Goal: Task Accomplishment & Management: Manage account settings

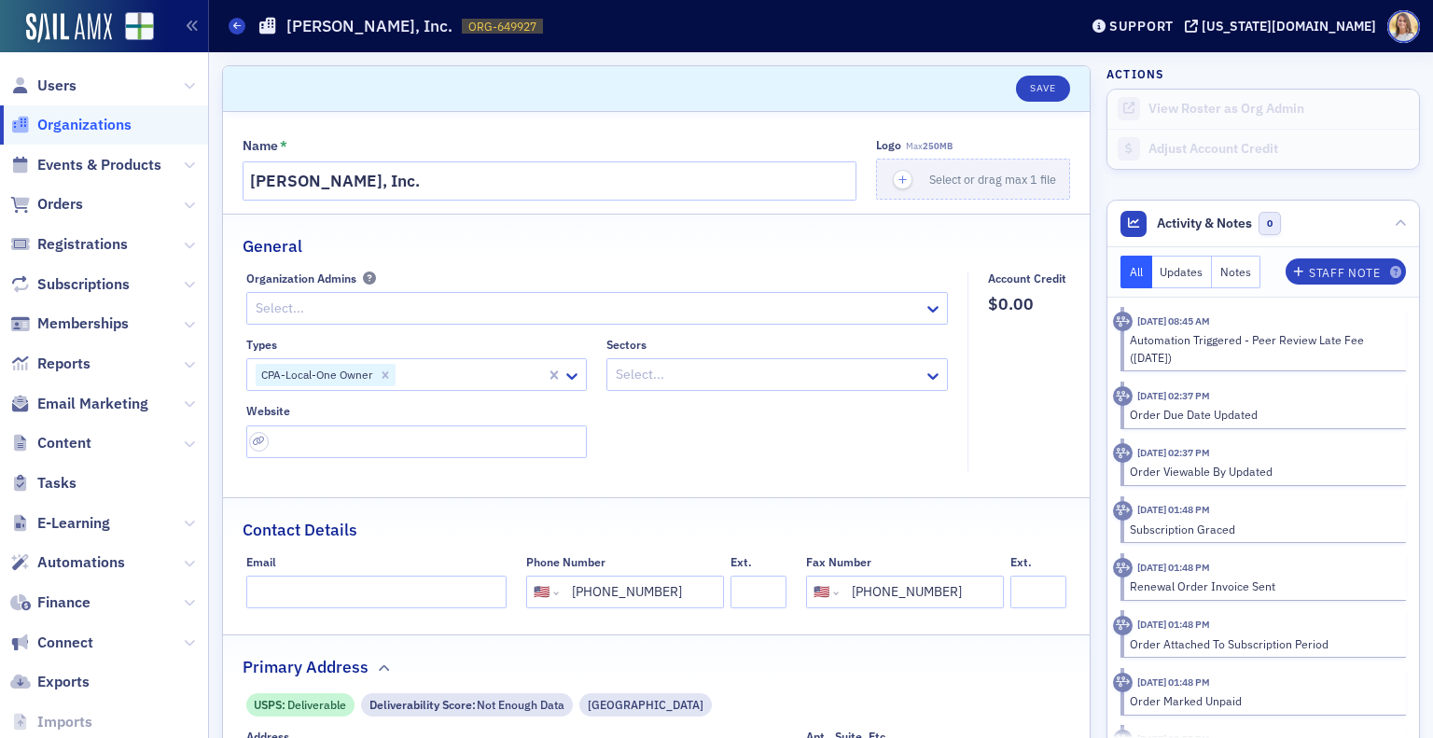
select select "US"
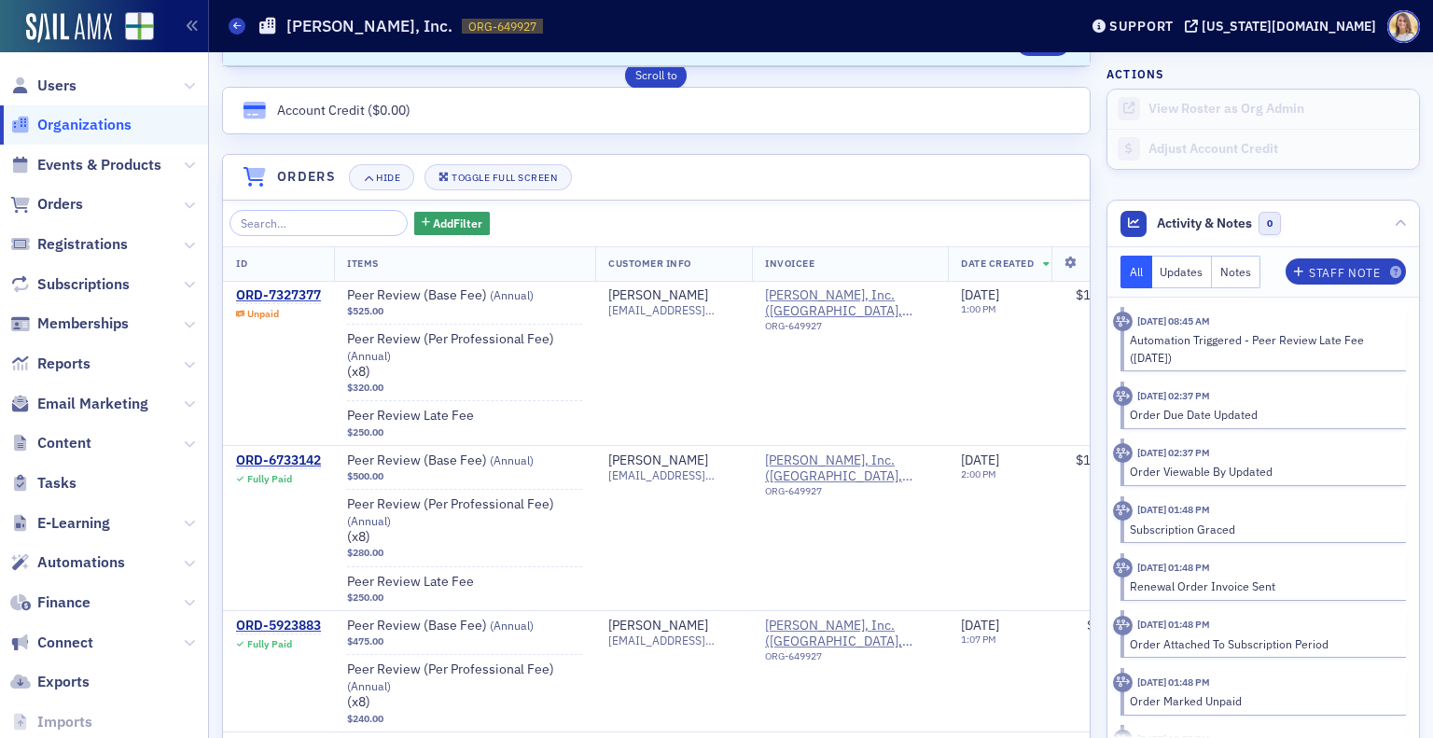
click at [115, 124] on span "Organizations" at bounding box center [84, 125] width 94 height 21
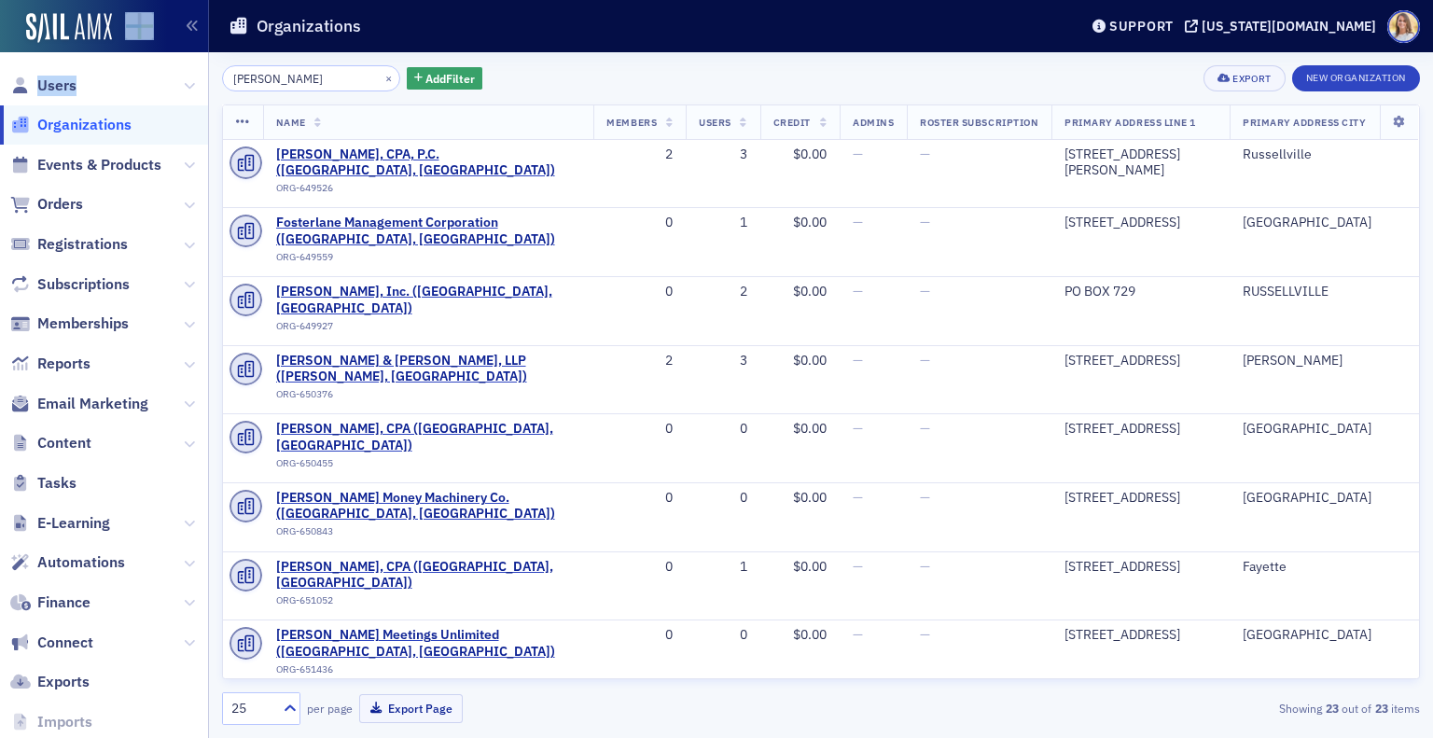
drag, startPoint x: 331, startPoint y: 64, endPoint x: 127, endPoint y: 40, distance: 205.7
click at [127, 40] on div "Users Organizations Events & Products Orders Registrations Subscriptions Member…" at bounding box center [716, 369] width 1433 height 738
click at [243, 67] on input "[PERSON_NAME]" at bounding box center [311, 78] width 178 height 26
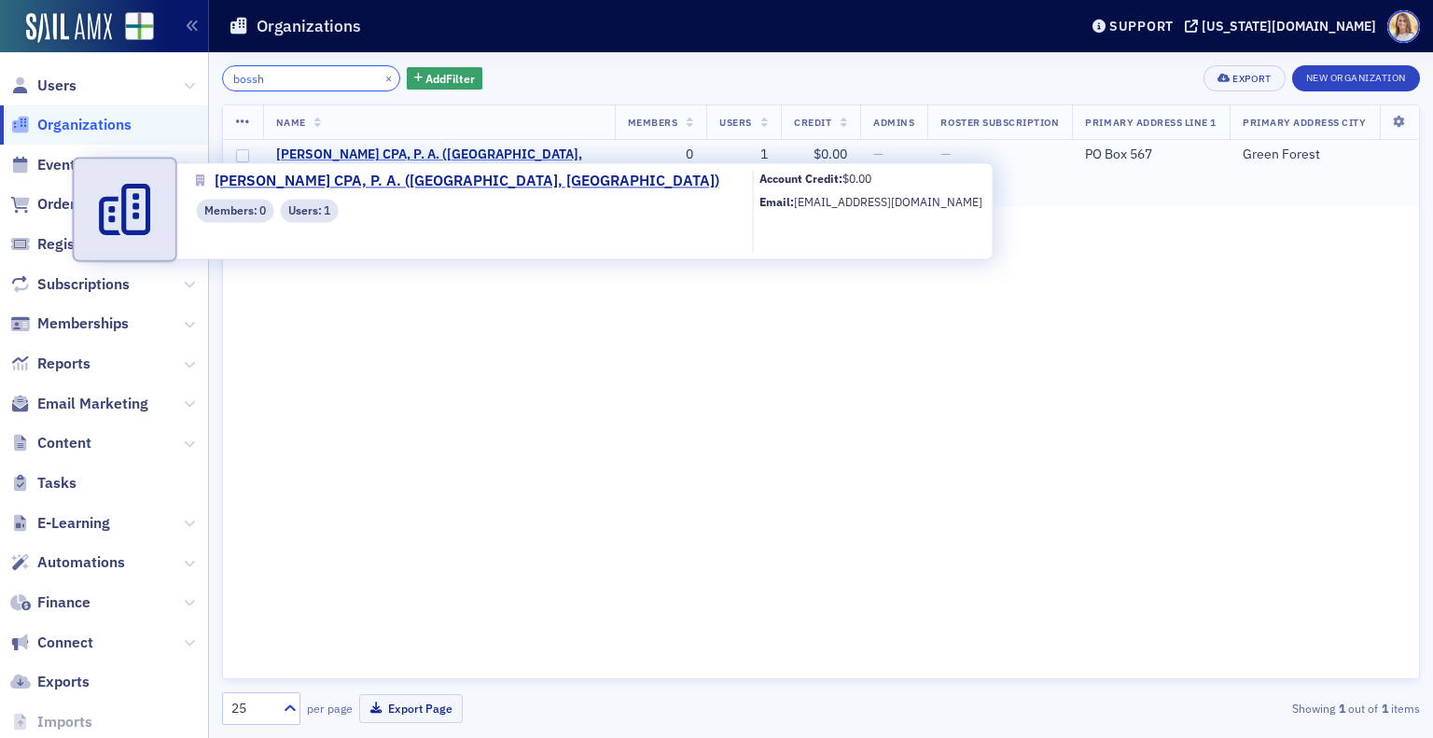
type input "bossh"
click at [432, 156] on span "[PERSON_NAME] CPA, P. A. ([GEOGRAPHIC_DATA], [GEOGRAPHIC_DATA])" at bounding box center [439, 162] width 326 height 33
select select "US"
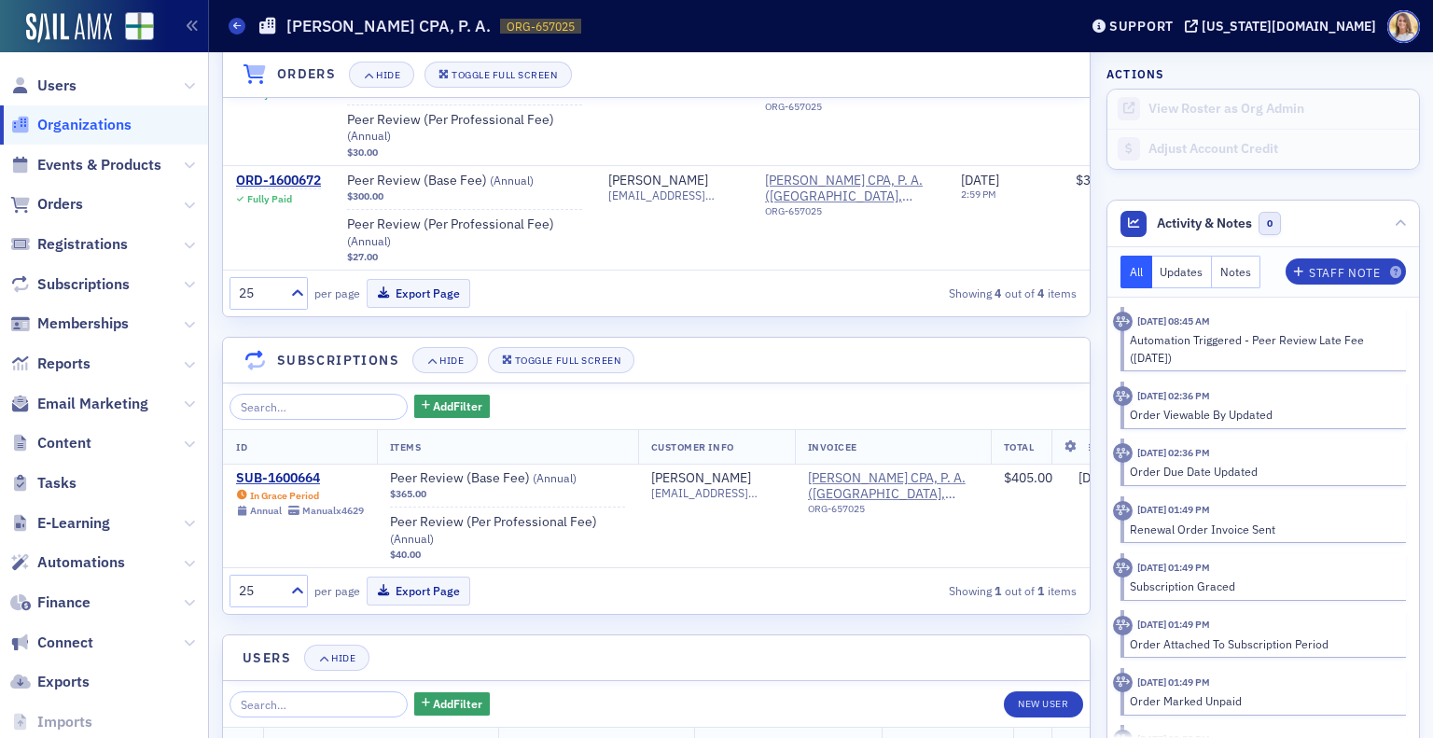
scroll to position [1679, 0]
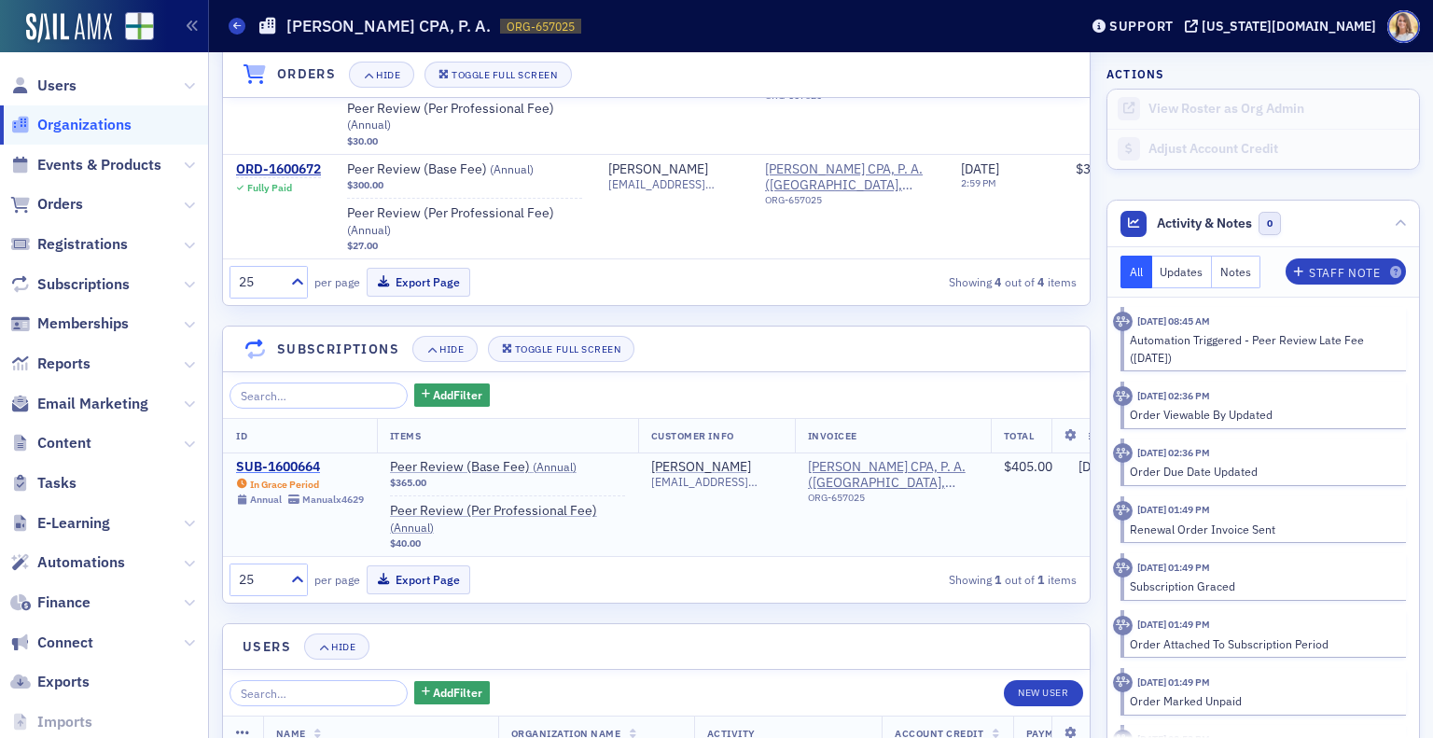
drag, startPoint x: 283, startPoint y: 473, endPoint x: 268, endPoint y: 468, distance: 15.6
click at [268, 468] on div "SUB-1600664" at bounding box center [300, 467] width 128 height 17
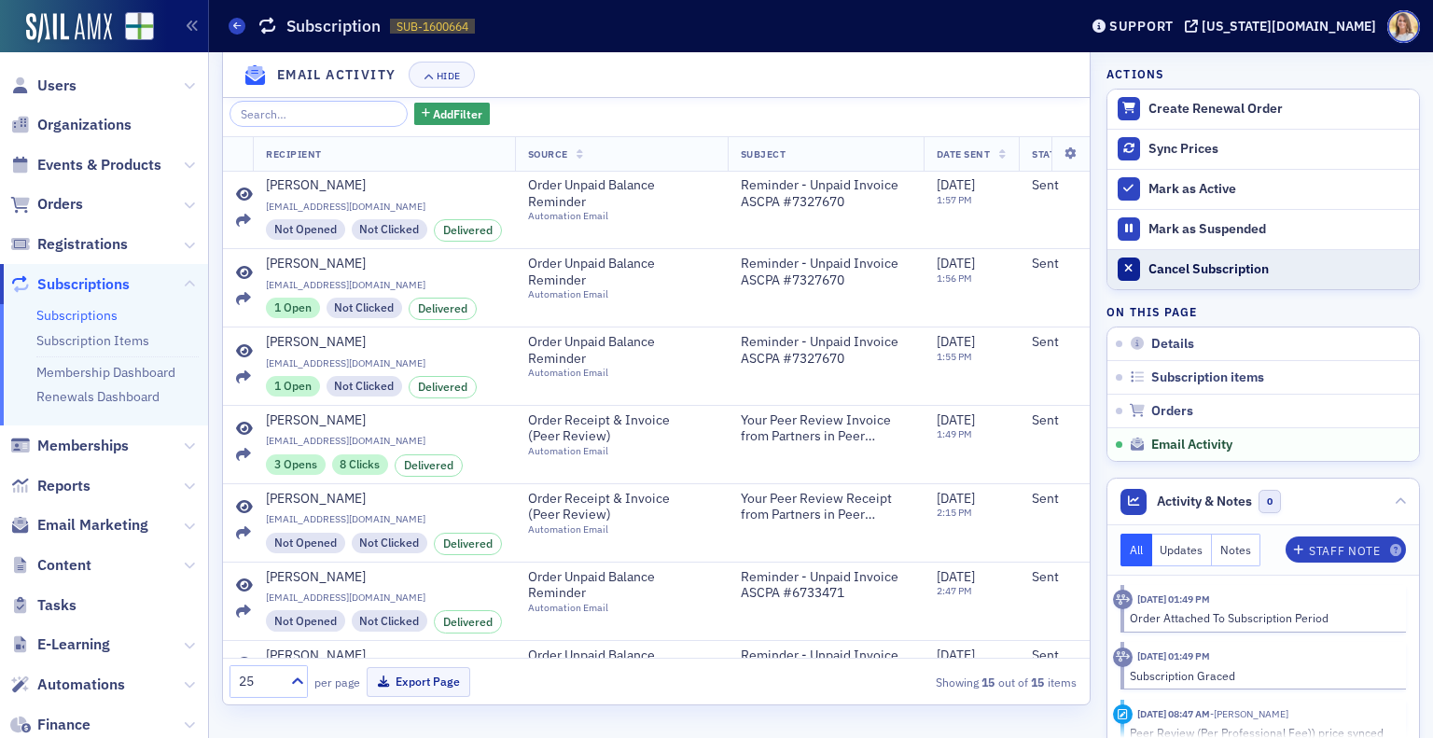
click at [1206, 261] on div "Cancel Subscription" at bounding box center [1278, 269] width 261 height 17
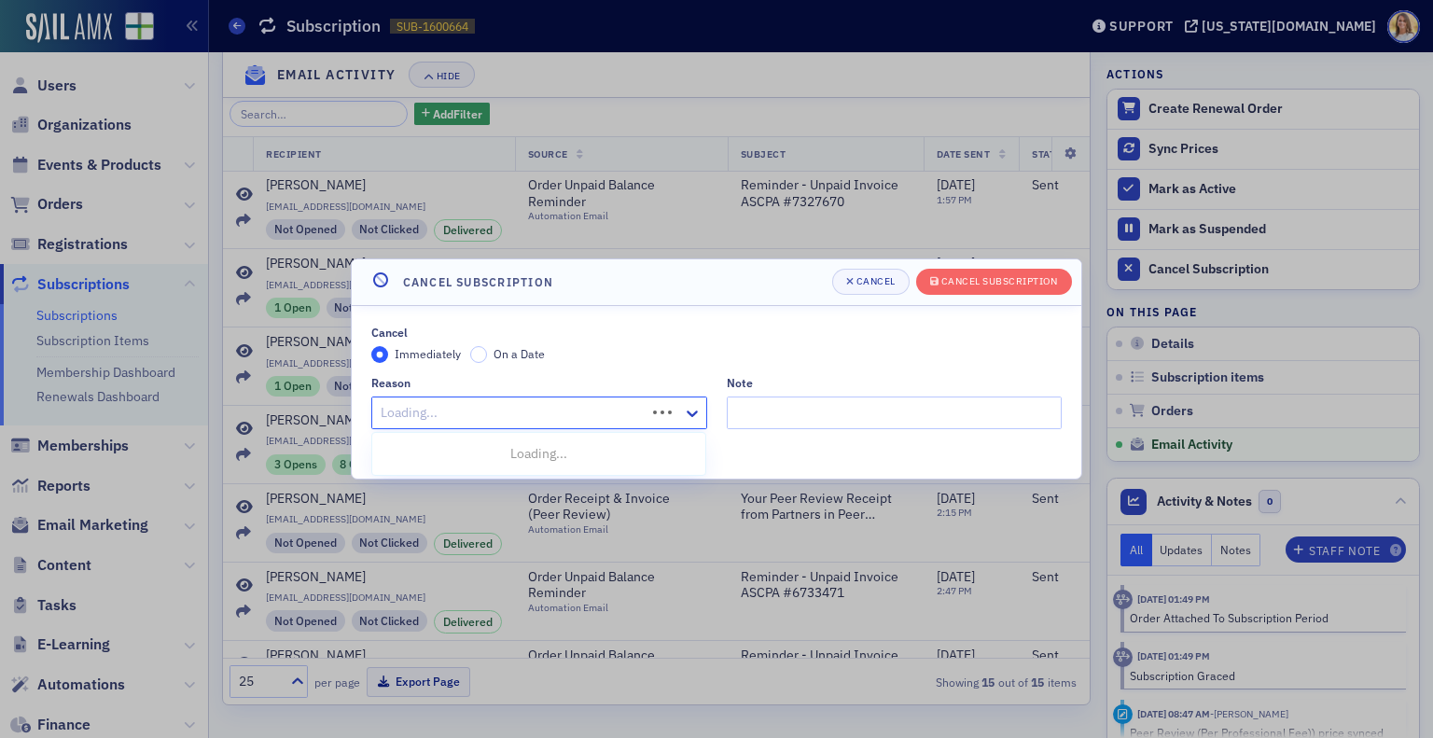
click at [654, 421] on div "Loading..." at bounding box center [539, 412] width 336 height 33
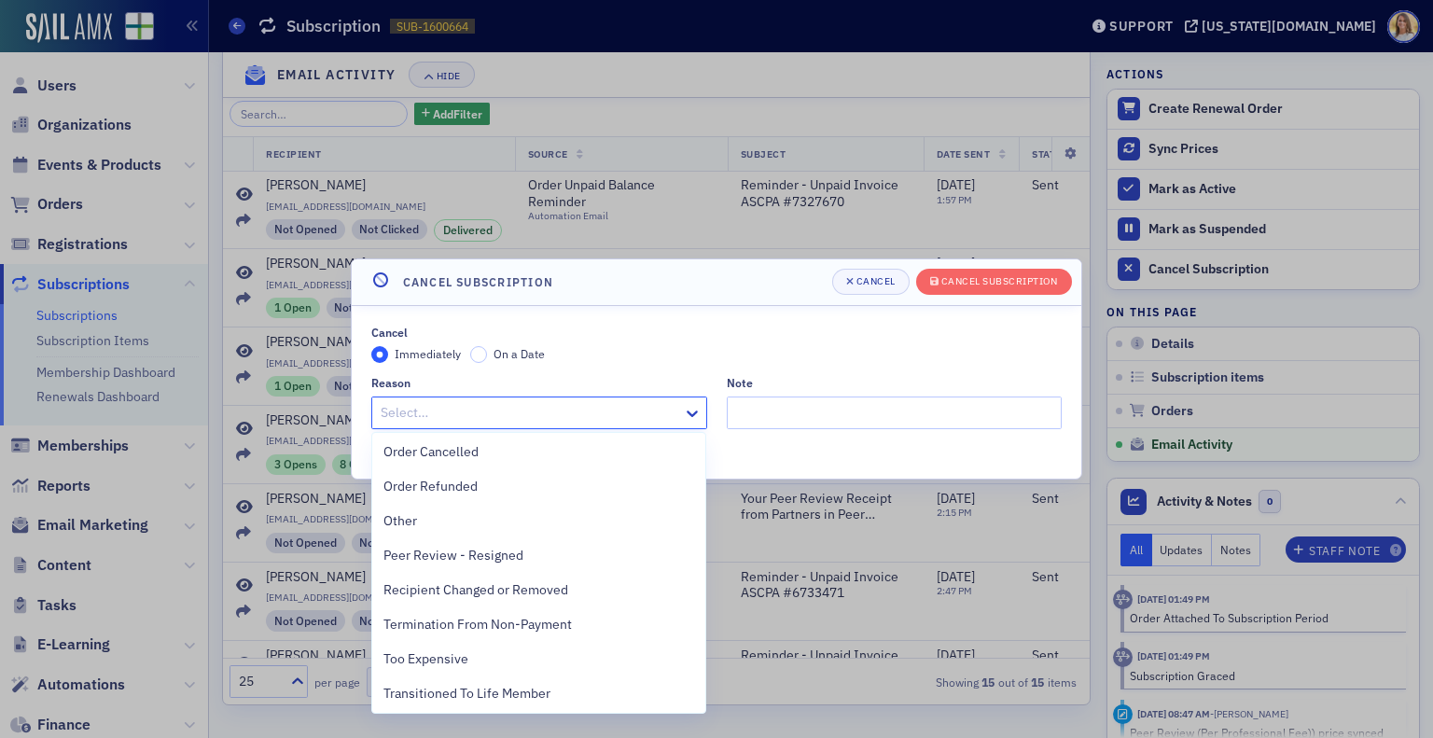
scroll to position [280, 0]
click at [636, 550] on div "Peer Review - Resigned" at bounding box center [539, 554] width 312 height 20
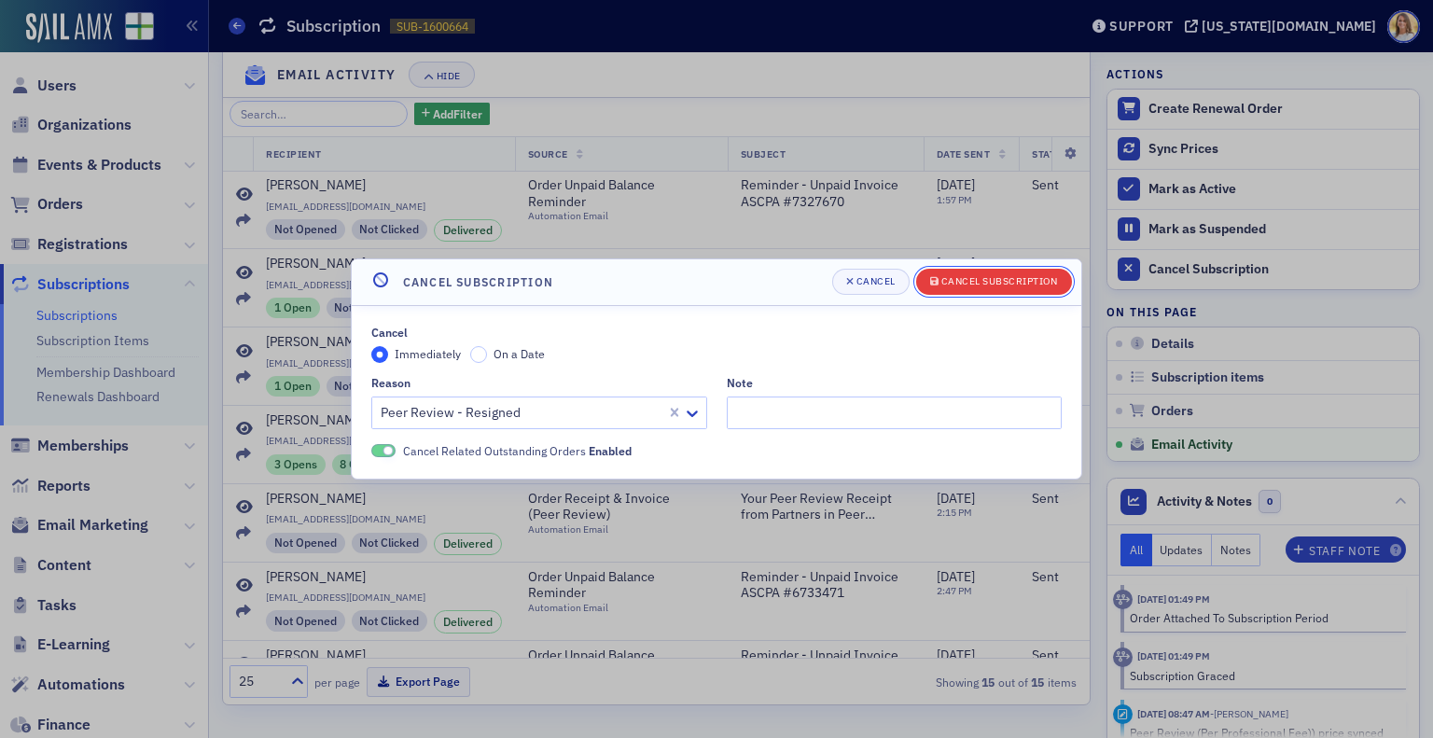
click at [978, 286] on div "Cancel Subscription" at bounding box center [999, 281] width 117 height 10
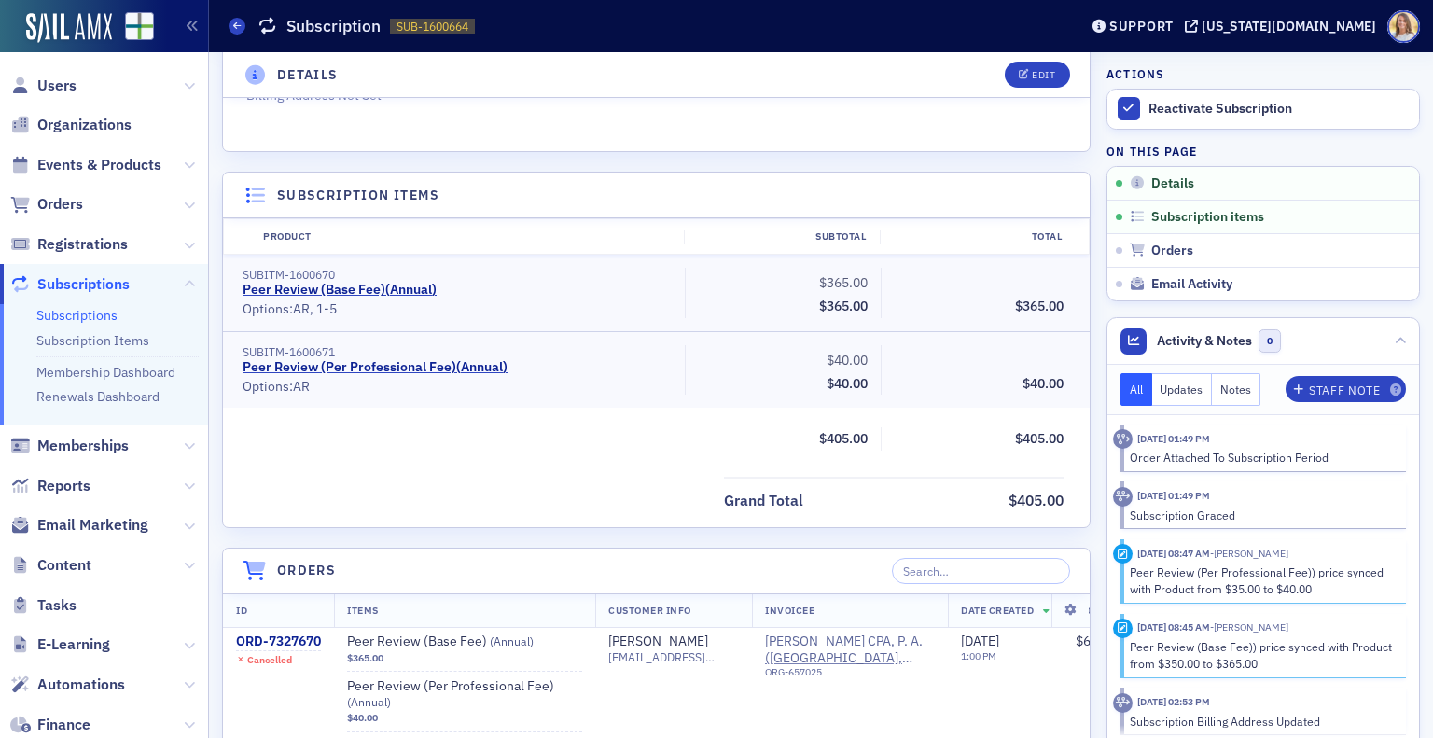
scroll to position [0, 0]
